Goal: Information Seeking & Learning: Learn about a topic

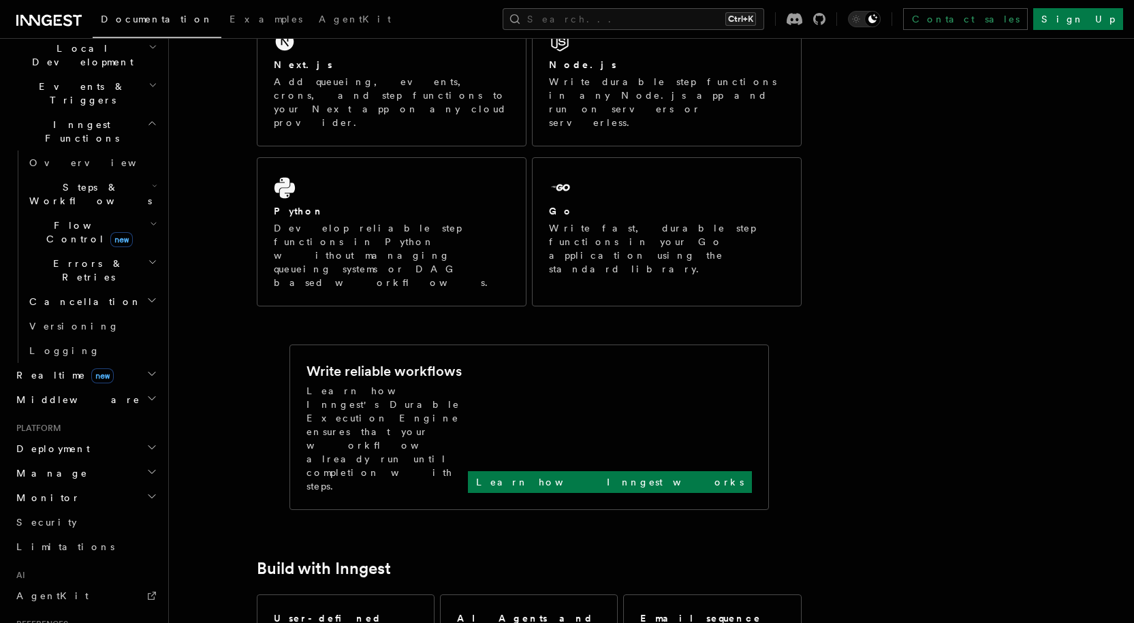
scroll to position [341, 0]
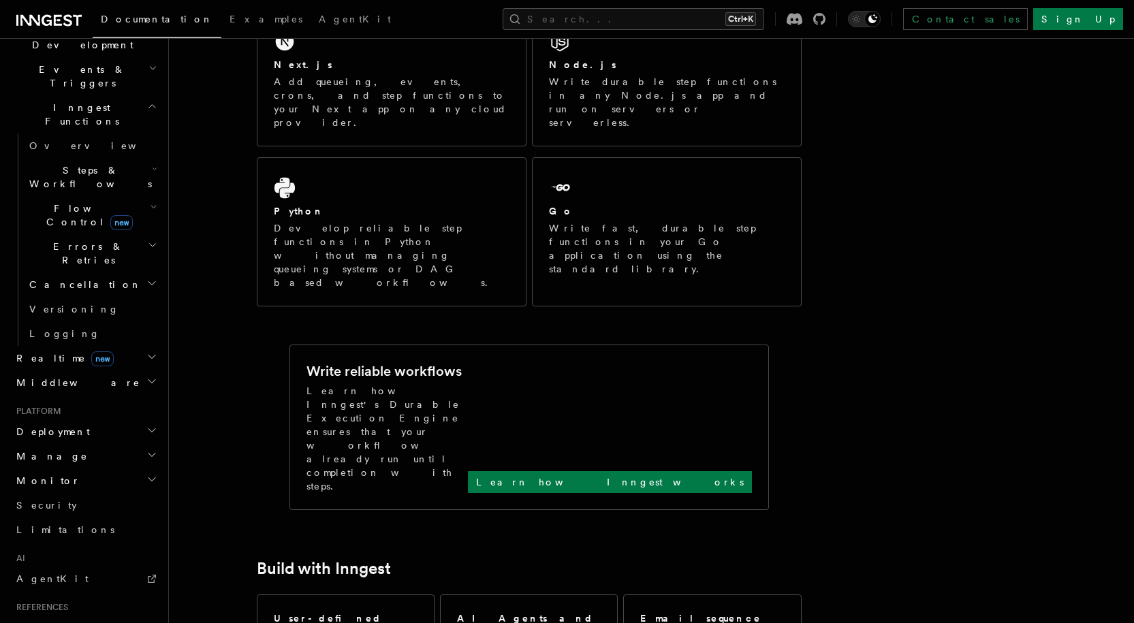
click at [59, 469] on div "Home Quick start Next.js Node.js Python Inngest tour Install the SDK Your first…" at bounding box center [85, 292] width 149 height 1169
click at [59, 567] on link "AgentKit" at bounding box center [85, 579] width 149 height 25
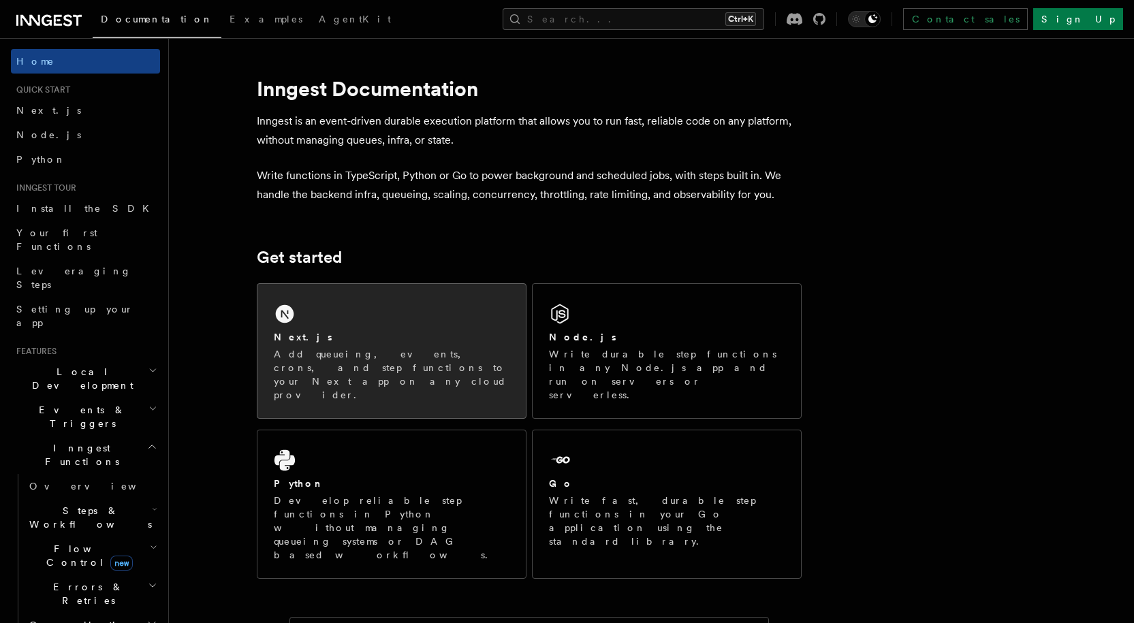
click at [411, 372] on p "Add queueing, events, crons, and step functions to your Next app on any cloud p…" at bounding box center [392, 374] width 236 height 54
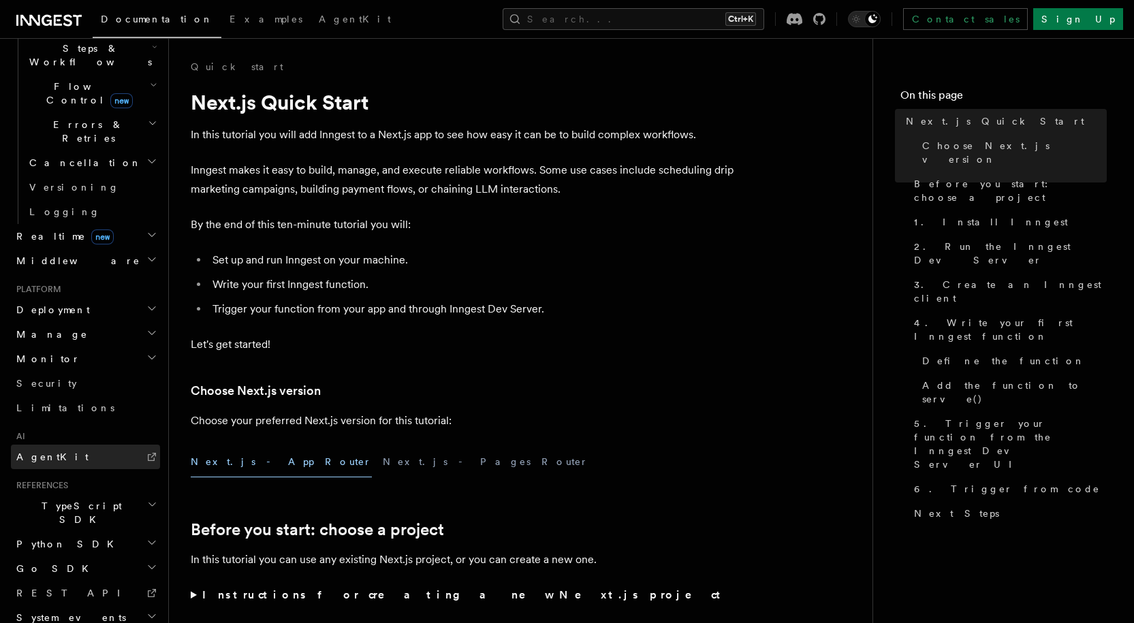
scroll to position [467, 0]
click at [82, 495] on span "TypeScript SDK" at bounding box center [79, 508] width 136 height 27
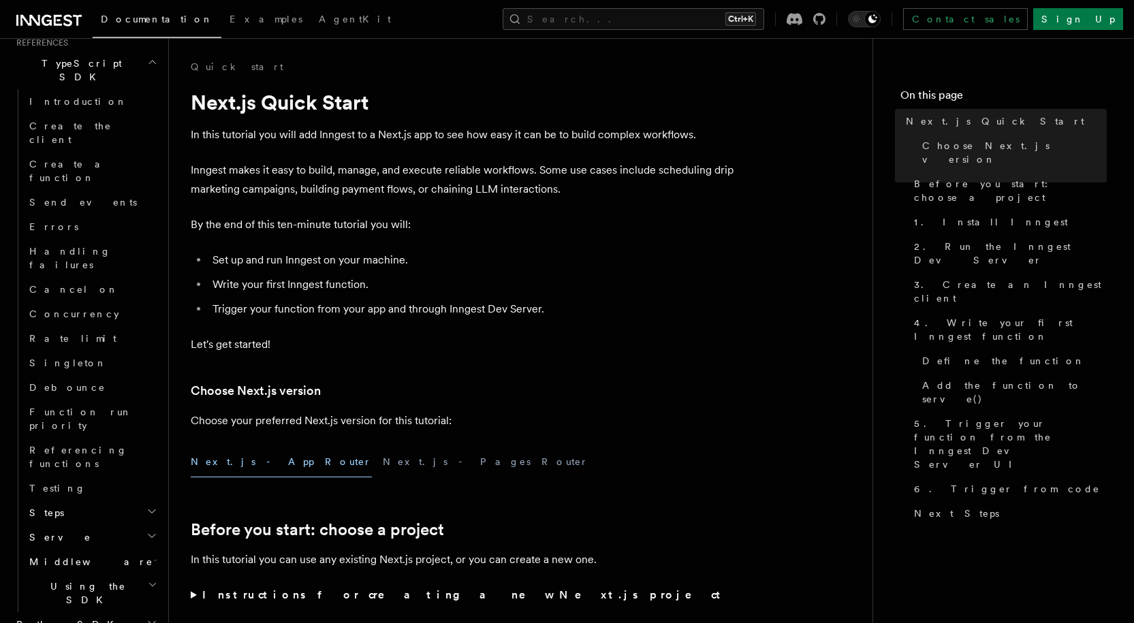
scroll to position [908, 0]
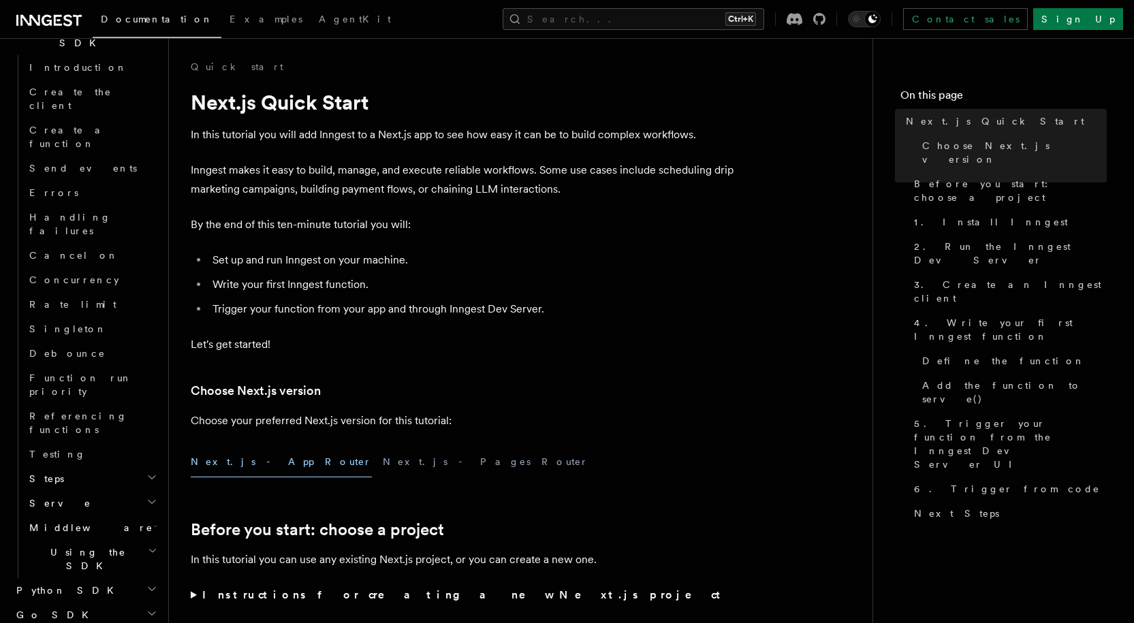
scroll to position [957, 0]
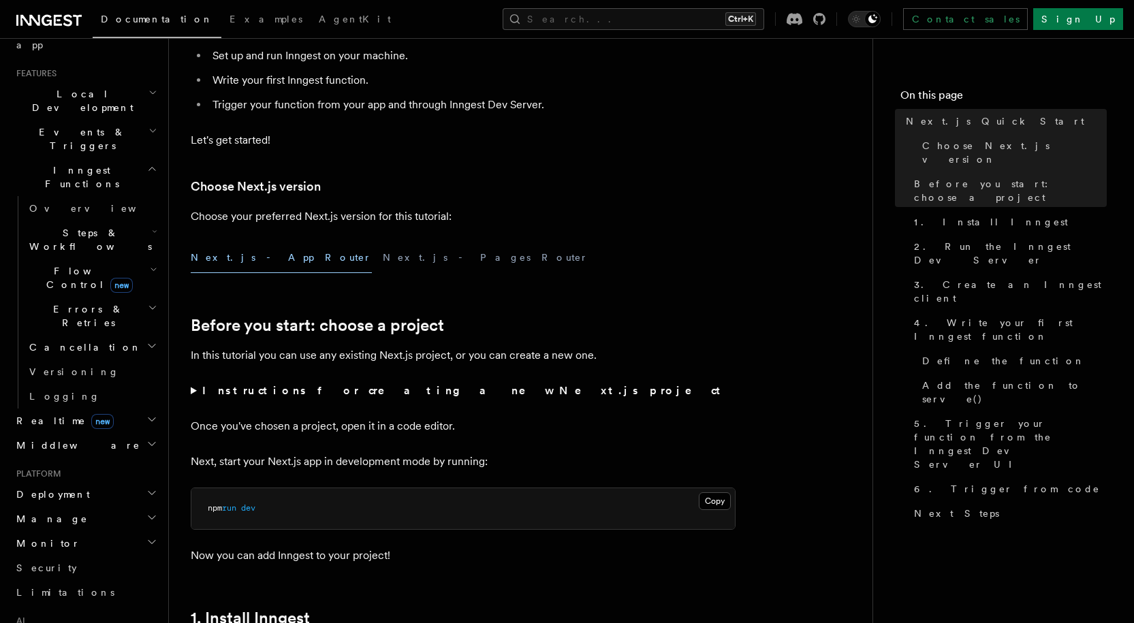
scroll to position [262, 0]
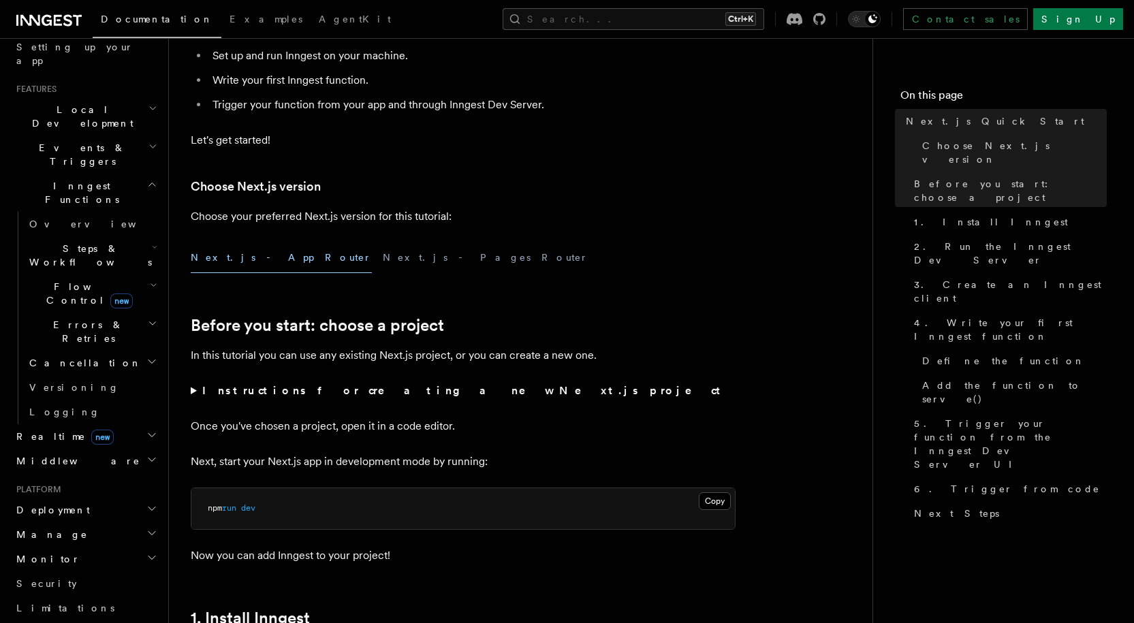
click at [108, 236] on h2 "Steps & Workflows" at bounding box center [92, 255] width 136 height 38
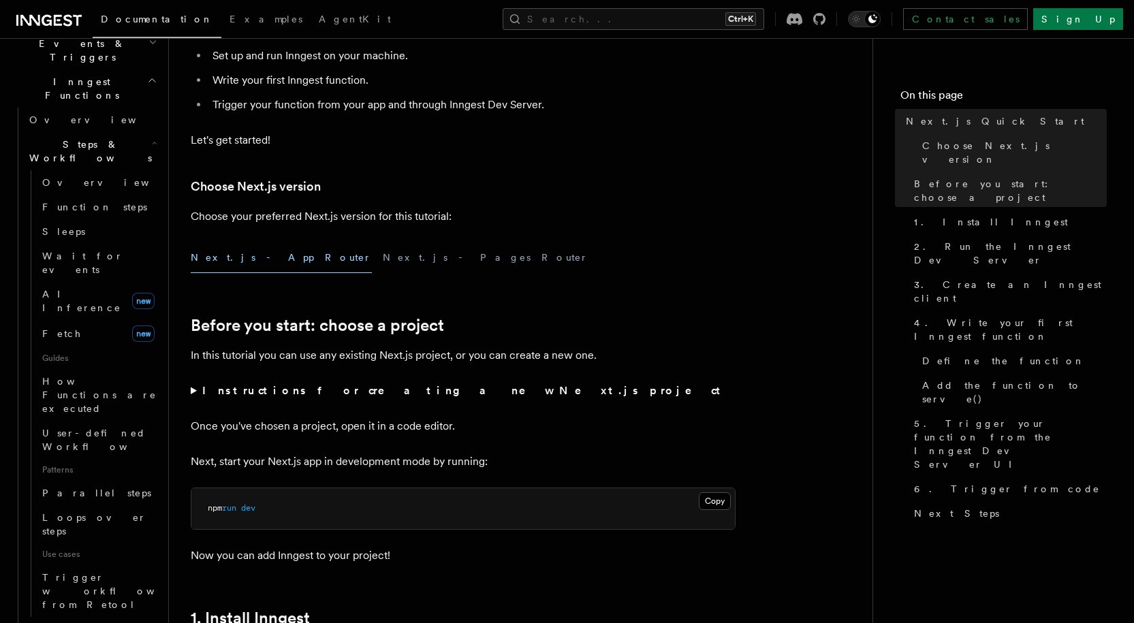
scroll to position [467, 0]
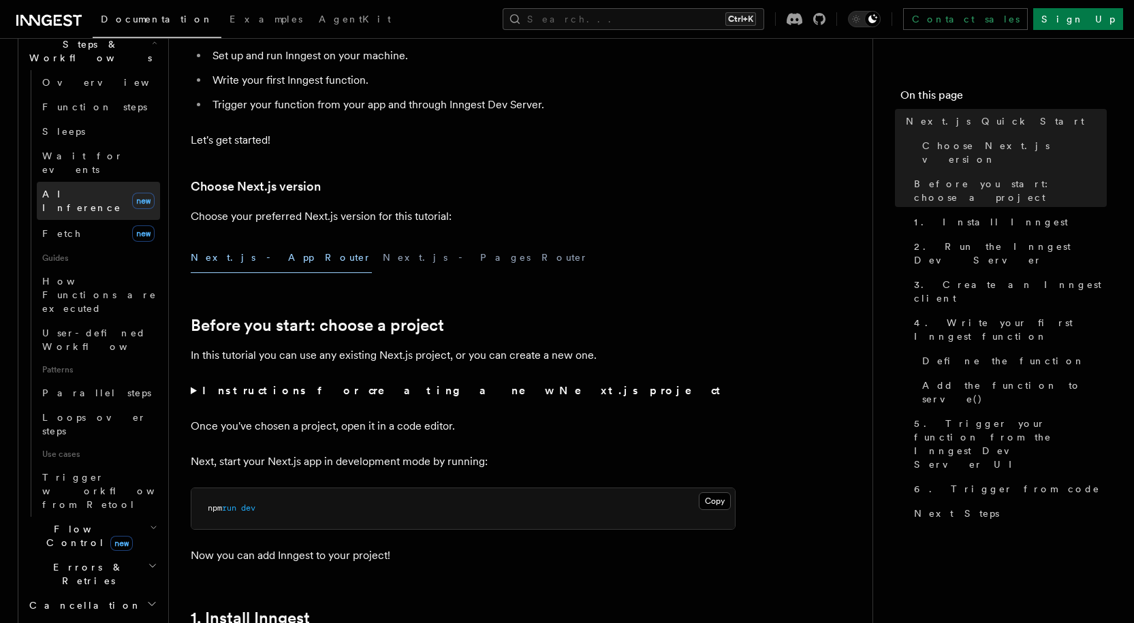
click at [81, 189] on span "AI Inference" at bounding box center [81, 201] width 79 height 25
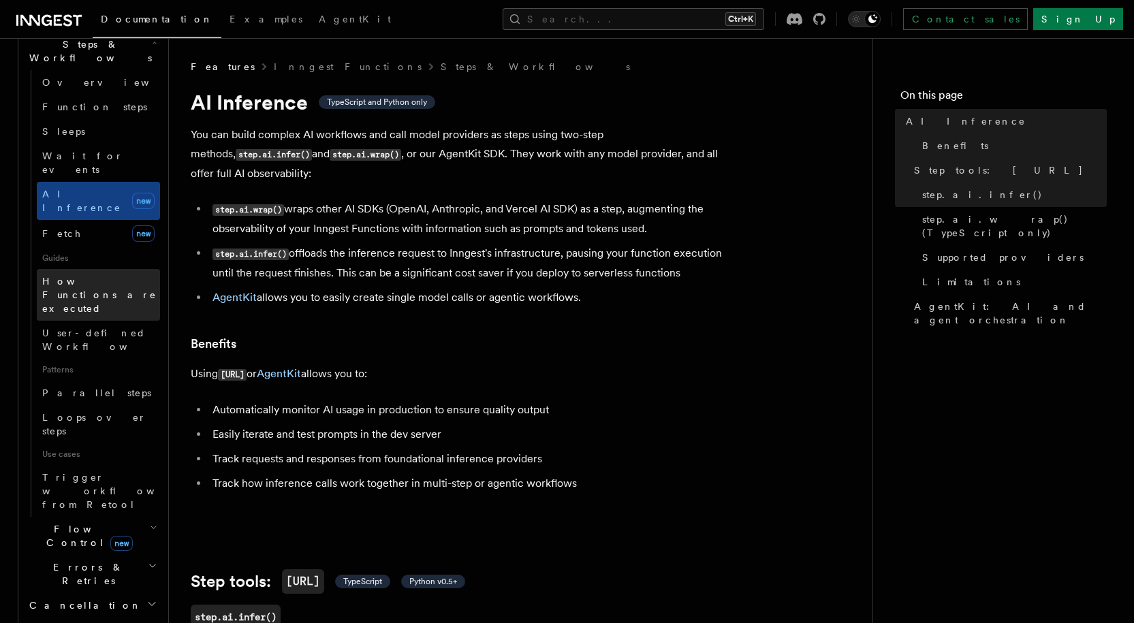
scroll to position [330, 0]
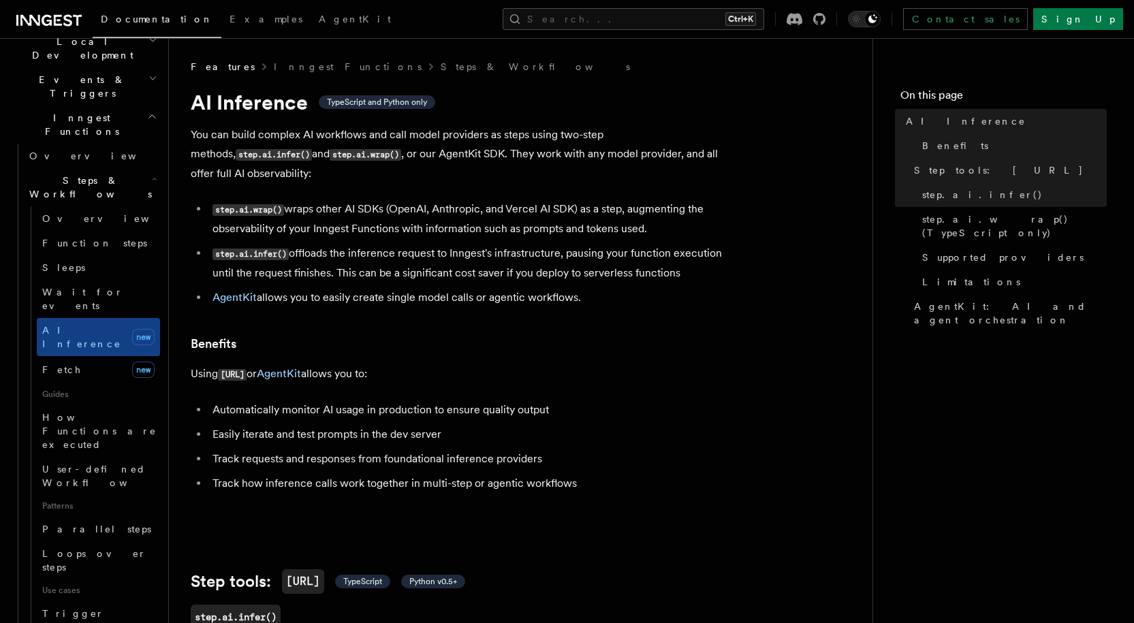
click at [149, 168] on h2 "Steps & Workflows" at bounding box center [92, 187] width 136 height 38
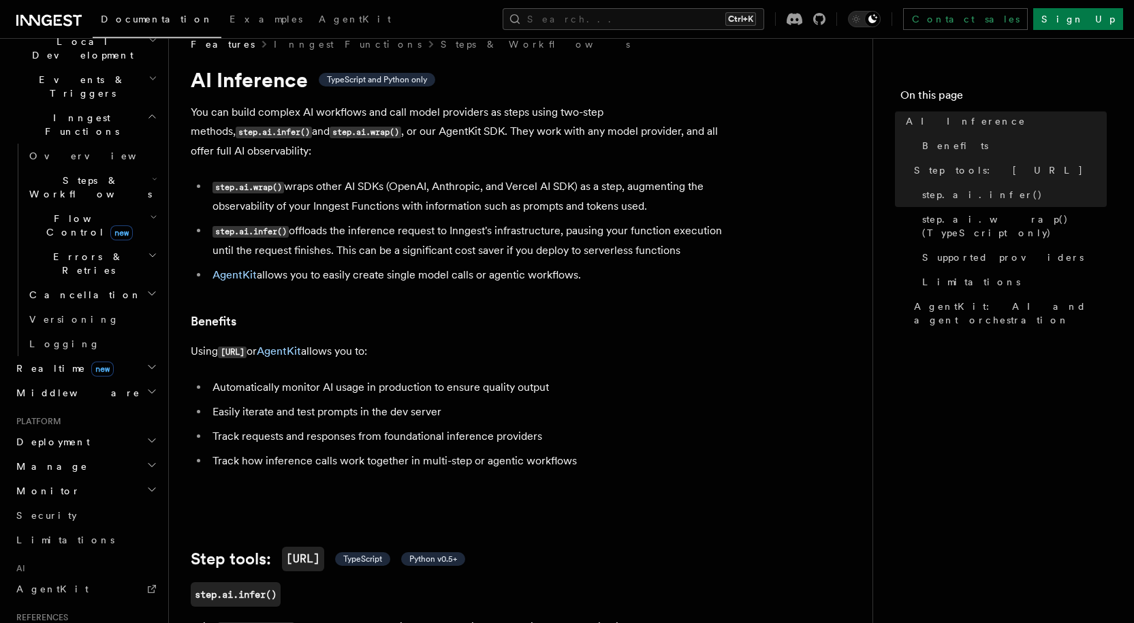
scroll to position [0, 0]
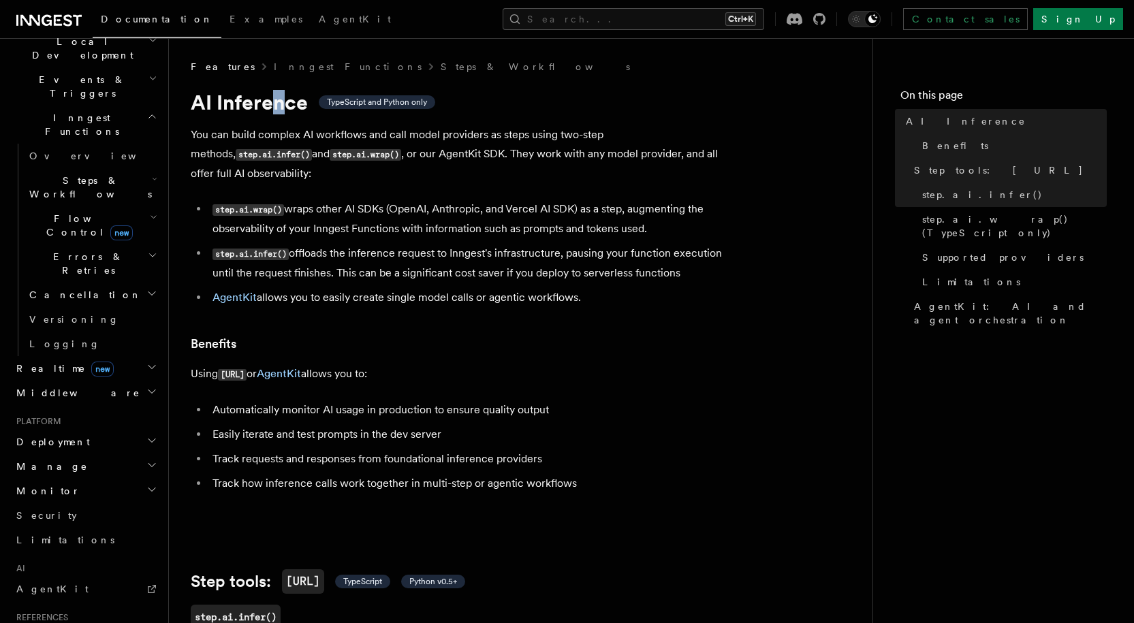
click at [279, 101] on h1 "AI Inference TypeScript and Python only" at bounding box center [463, 102] width 545 height 25
click at [119, 168] on h2 "Steps & Workflows" at bounding box center [92, 187] width 136 height 38
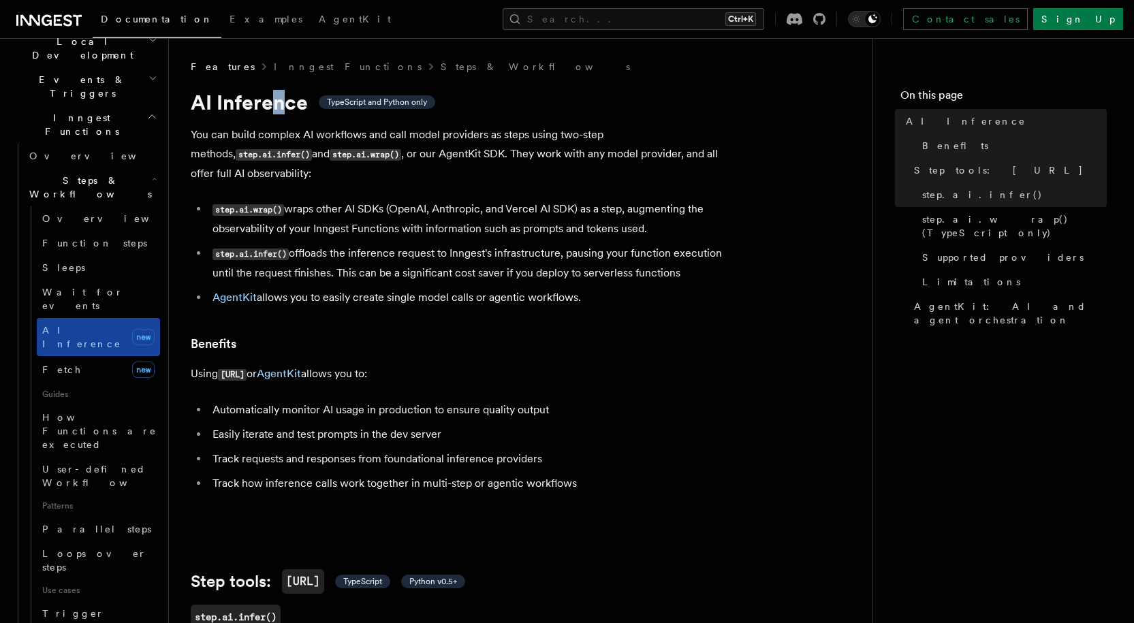
click at [67, 318] on link "AI Inference new" at bounding box center [98, 337] width 123 height 38
click at [73, 325] on span "AI Inference" at bounding box center [81, 337] width 79 height 25
click at [456, 244] on li "step.ai.infer() offloads the inference request to Inngest's infrastructure, pau…" at bounding box center [471, 263] width 527 height 39
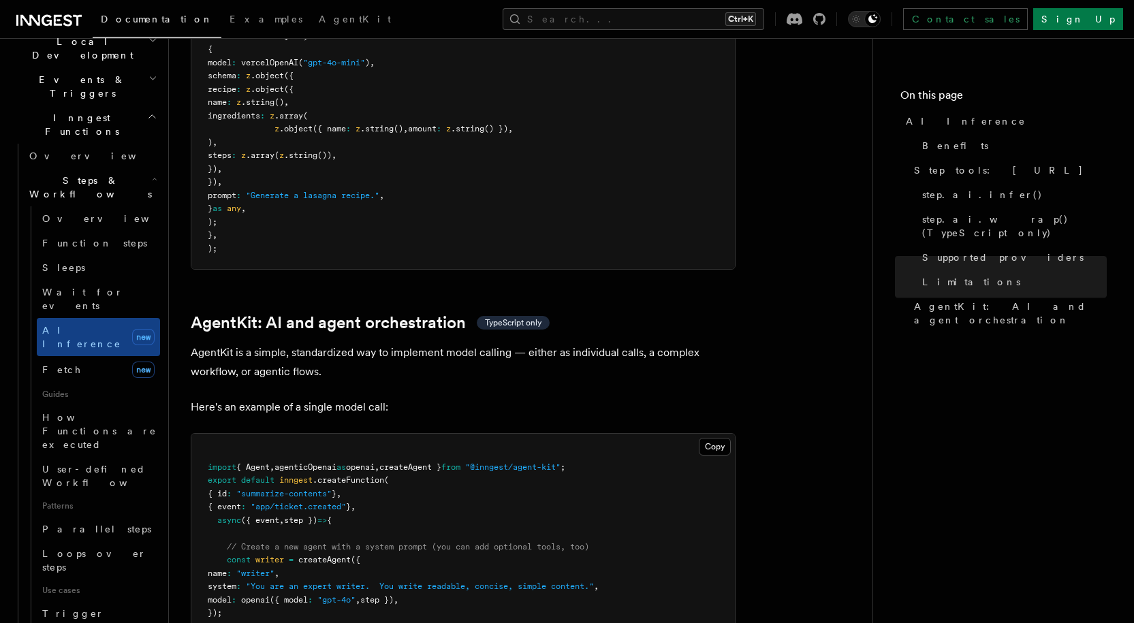
scroll to position [4102, 0]
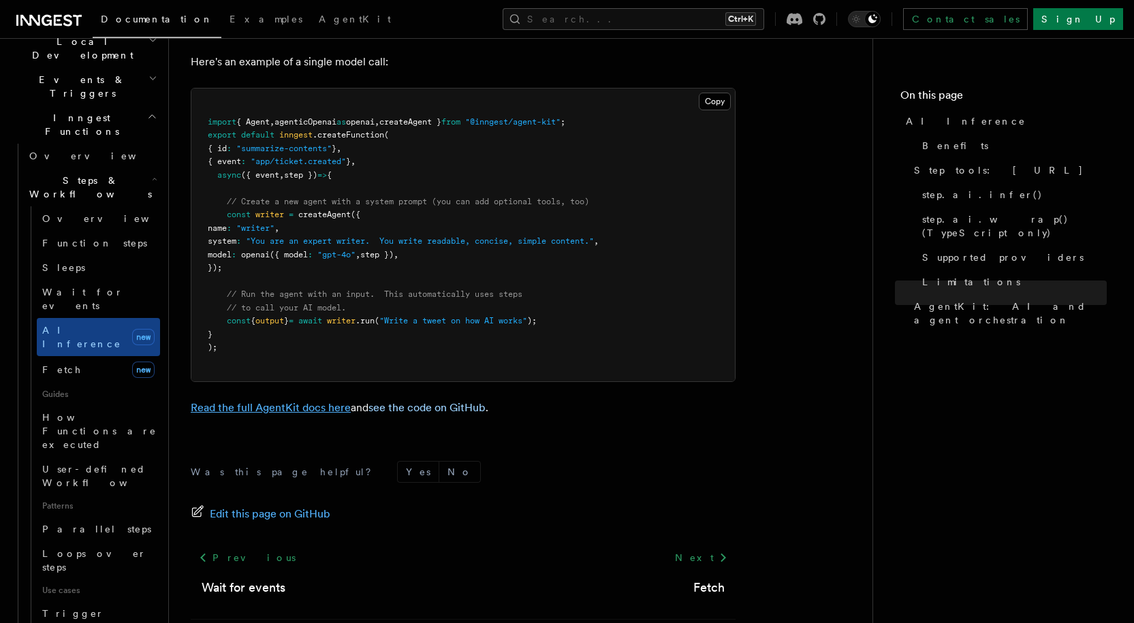
click at [329, 401] on link "Read the full AgentKit docs here" at bounding box center [271, 407] width 160 height 13
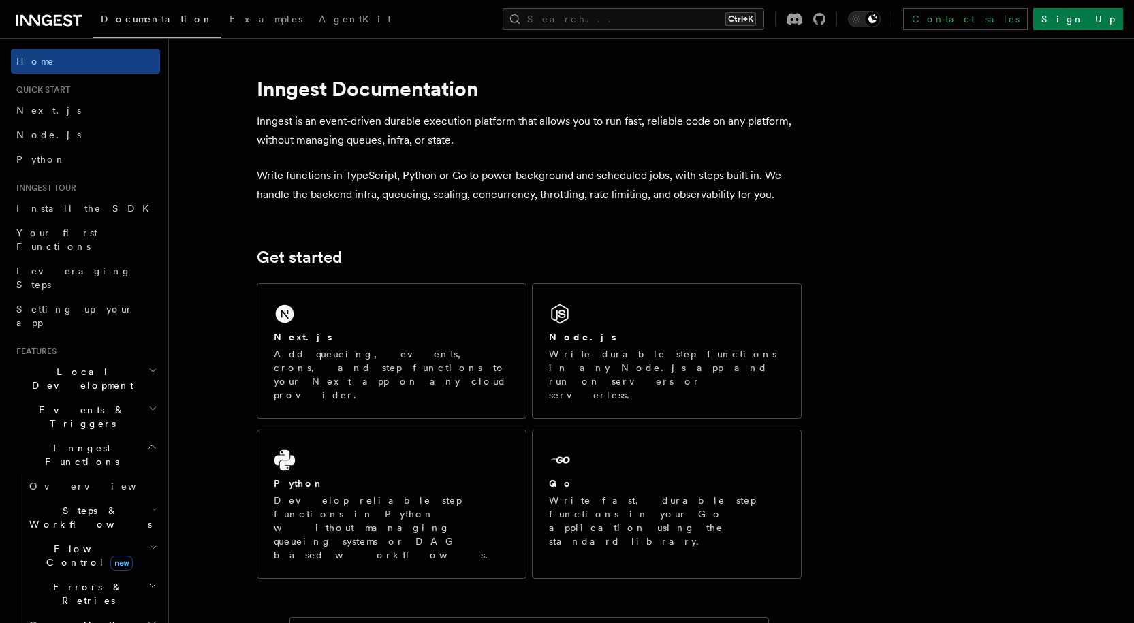
click at [86, 499] on h2 "Steps & Workflows" at bounding box center [92, 518] width 136 height 38
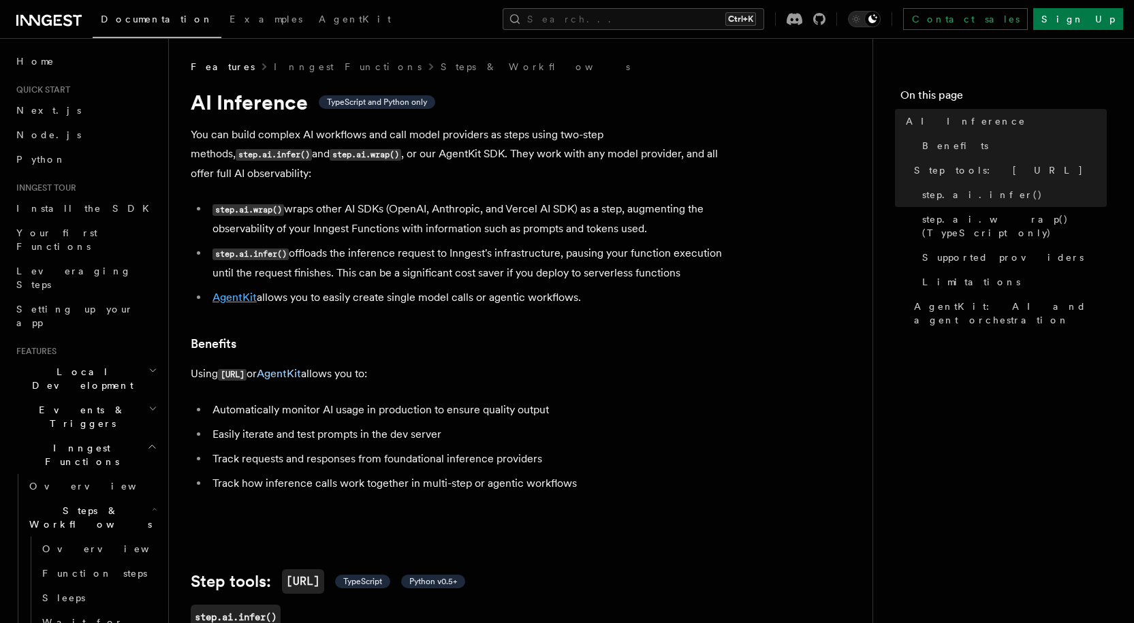
click at [238, 291] on link "AgentKit" at bounding box center [235, 297] width 44 height 13
click at [946, 127] on span "AI Inference" at bounding box center [966, 121] width 120 height 14
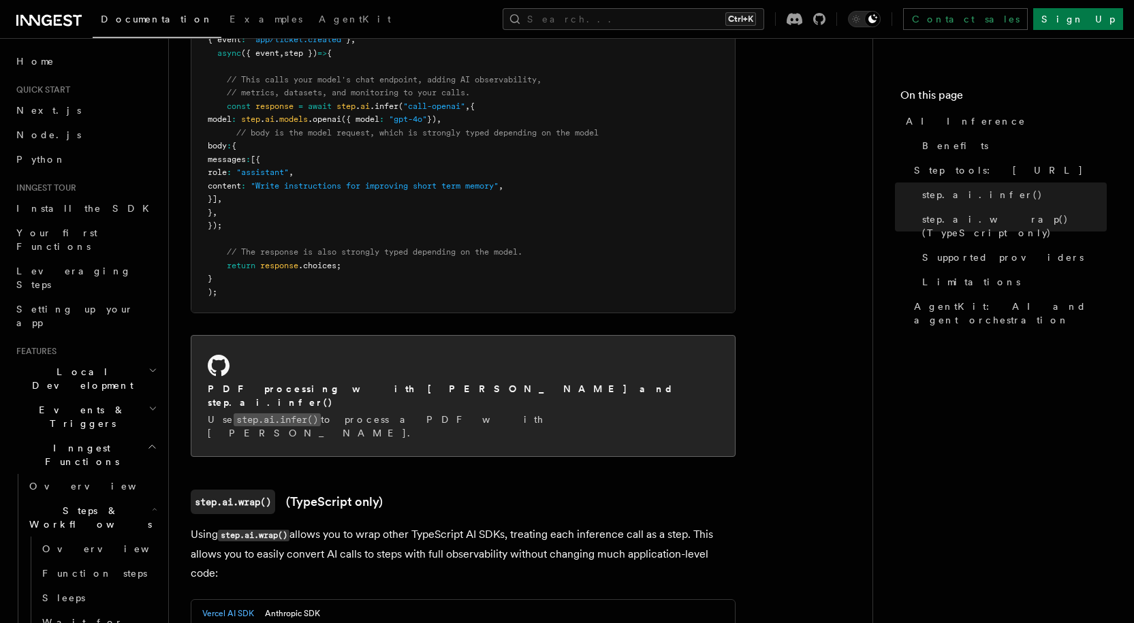
scroll to position [1022, 0]
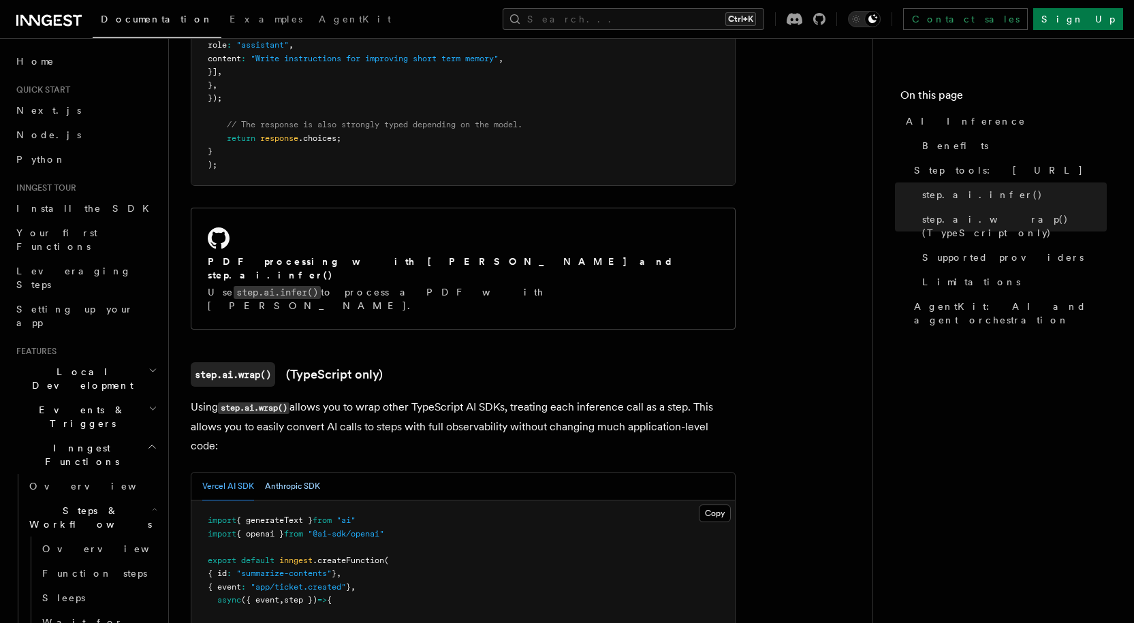
click at [309, 473] on button "Anthropic SDK" at bounding box center [292, 487] width 55 height 28
